Goal: Information Seeking & Learning: Understand process/instructions

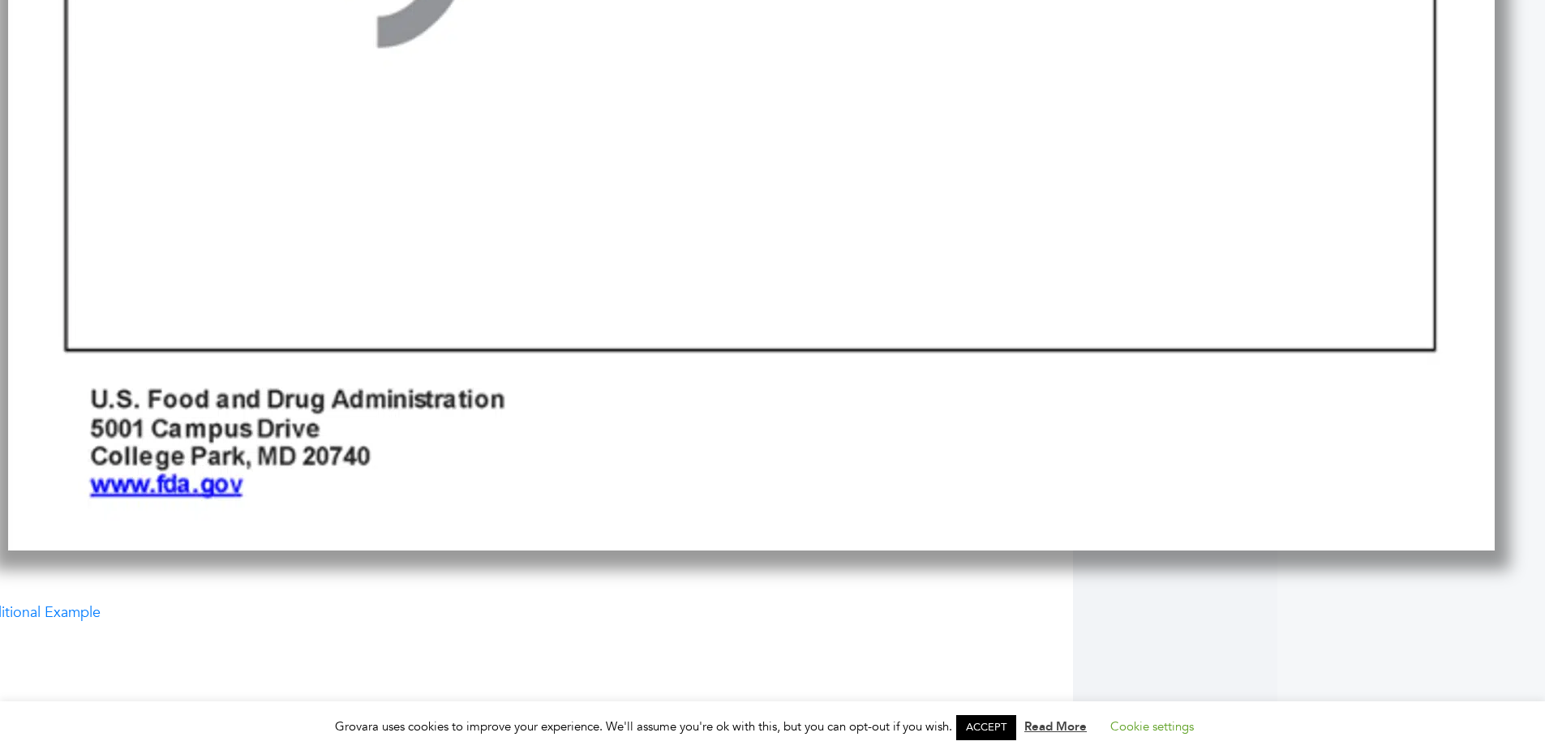
scroll to position [1678, 268]
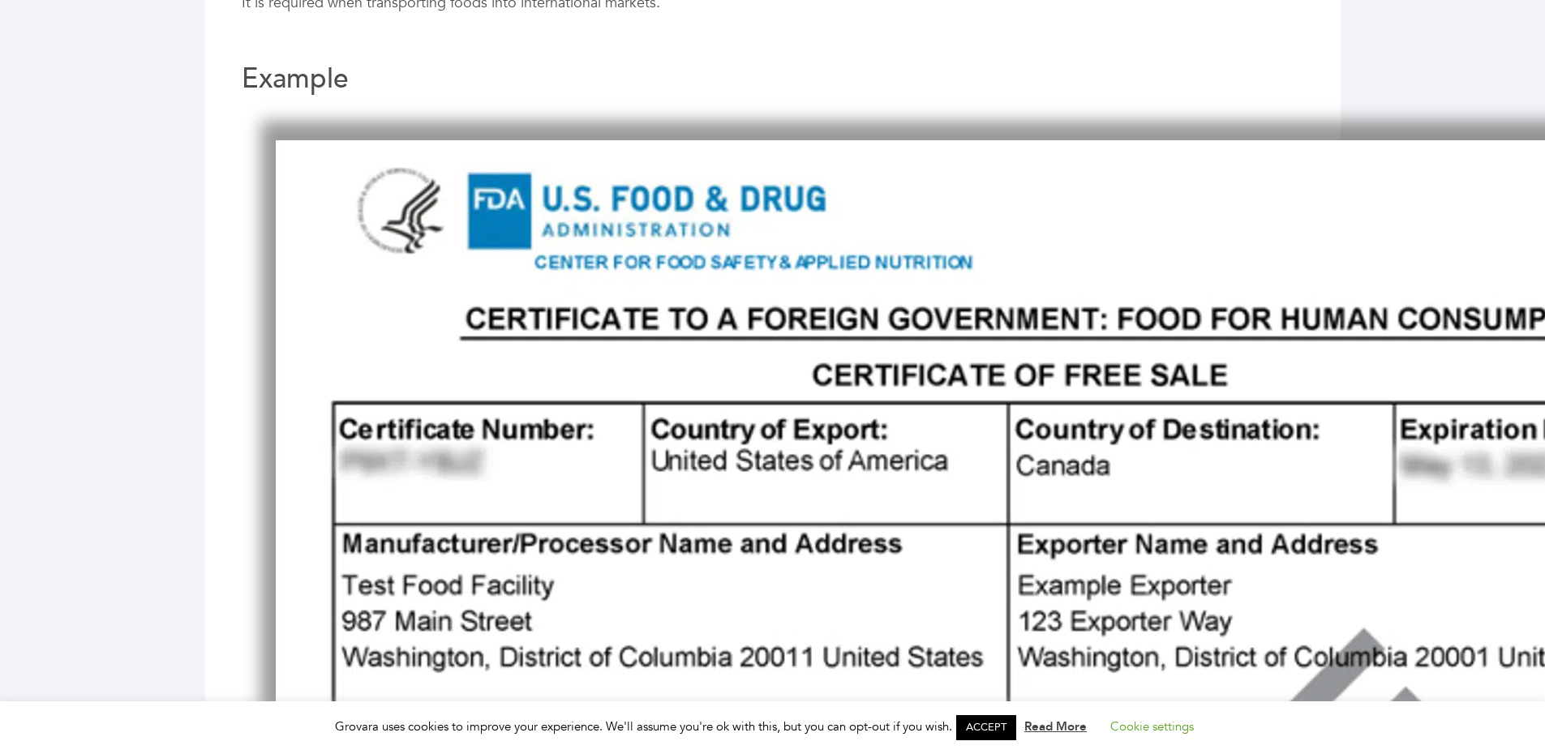
scroll to position [892, 0]
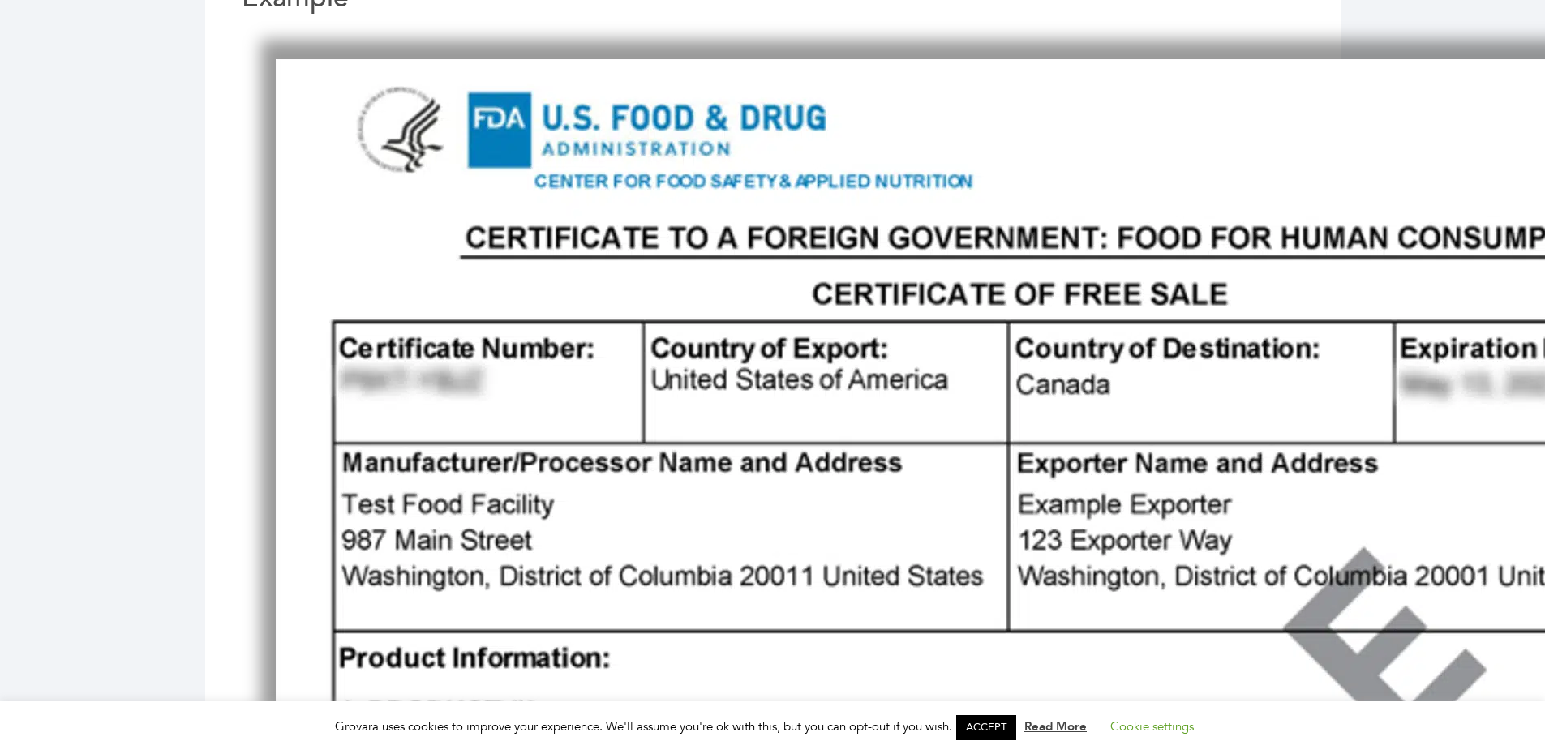
scroll to position [811, 0]
